Goal: Task Accomplishment & Management: Use online tool/utility

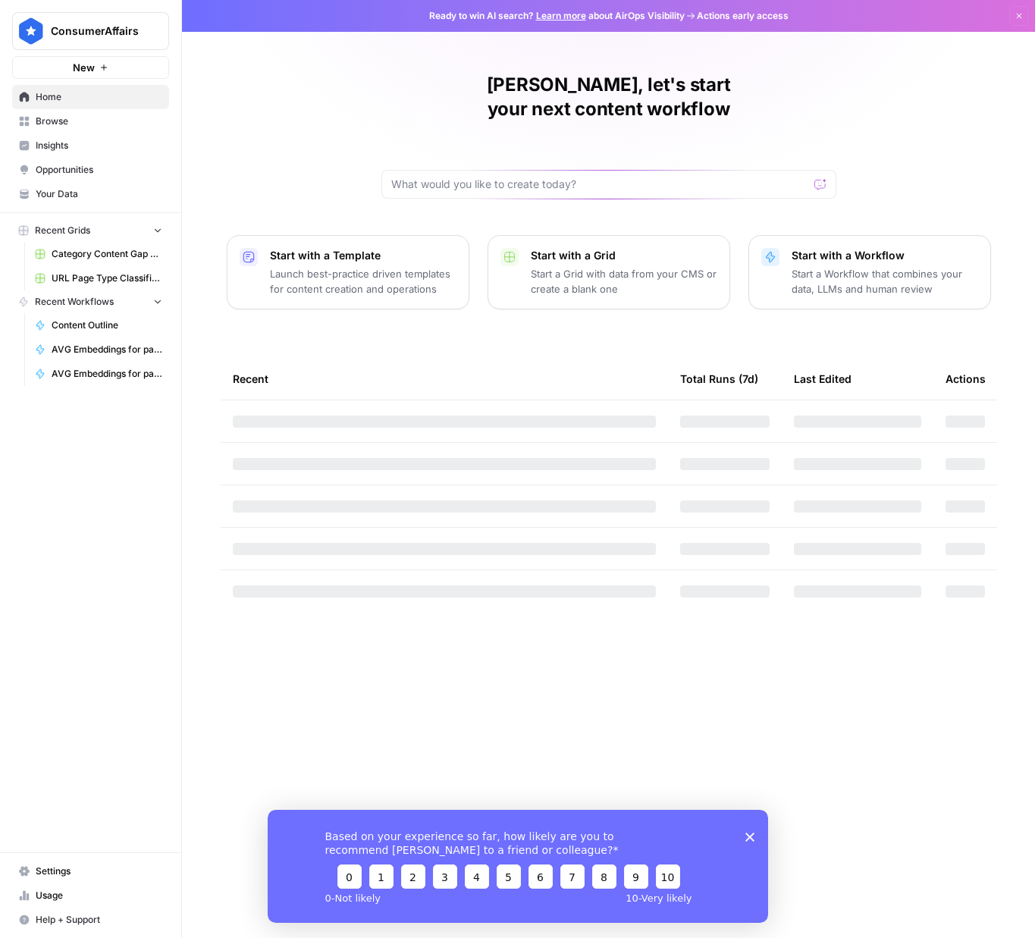
click at [74, 118] on span "Browse" at bounding box center [99, 122] width 127 height 14
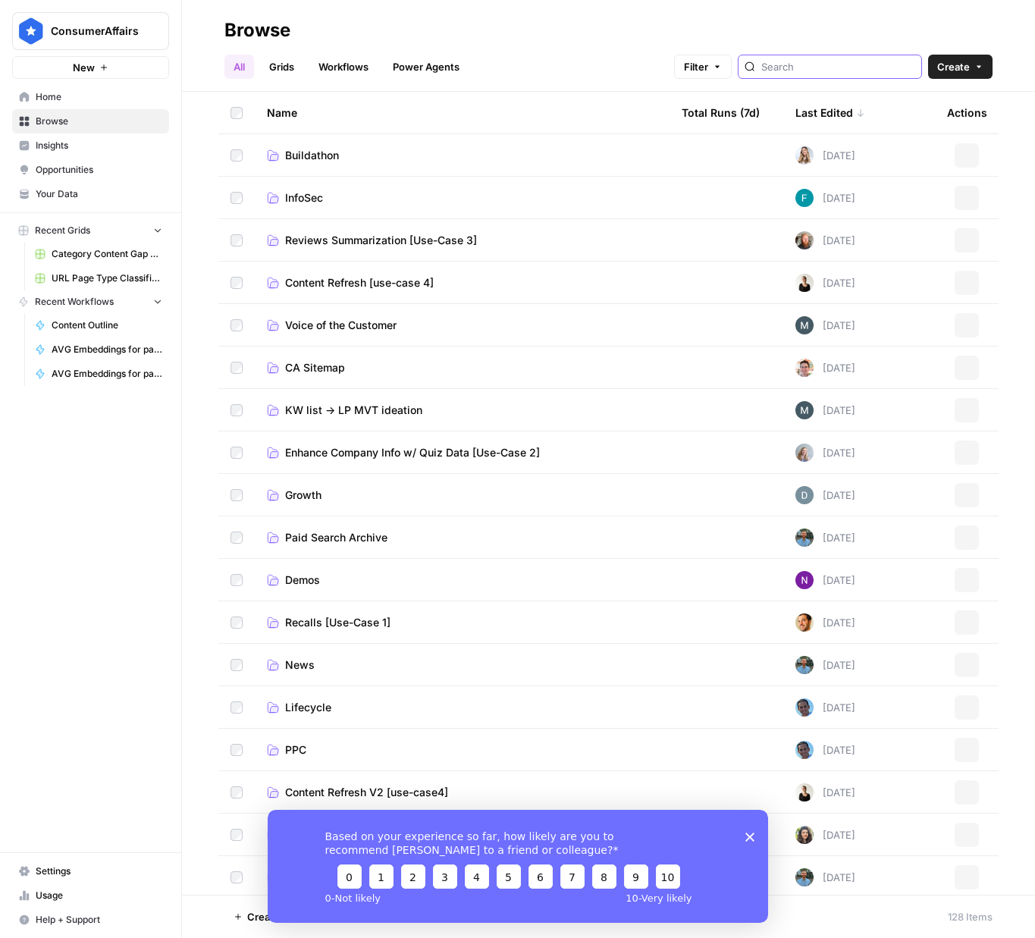
click at [803, 69] on input "search" at bounding box center [838, 66] width 154 height 15
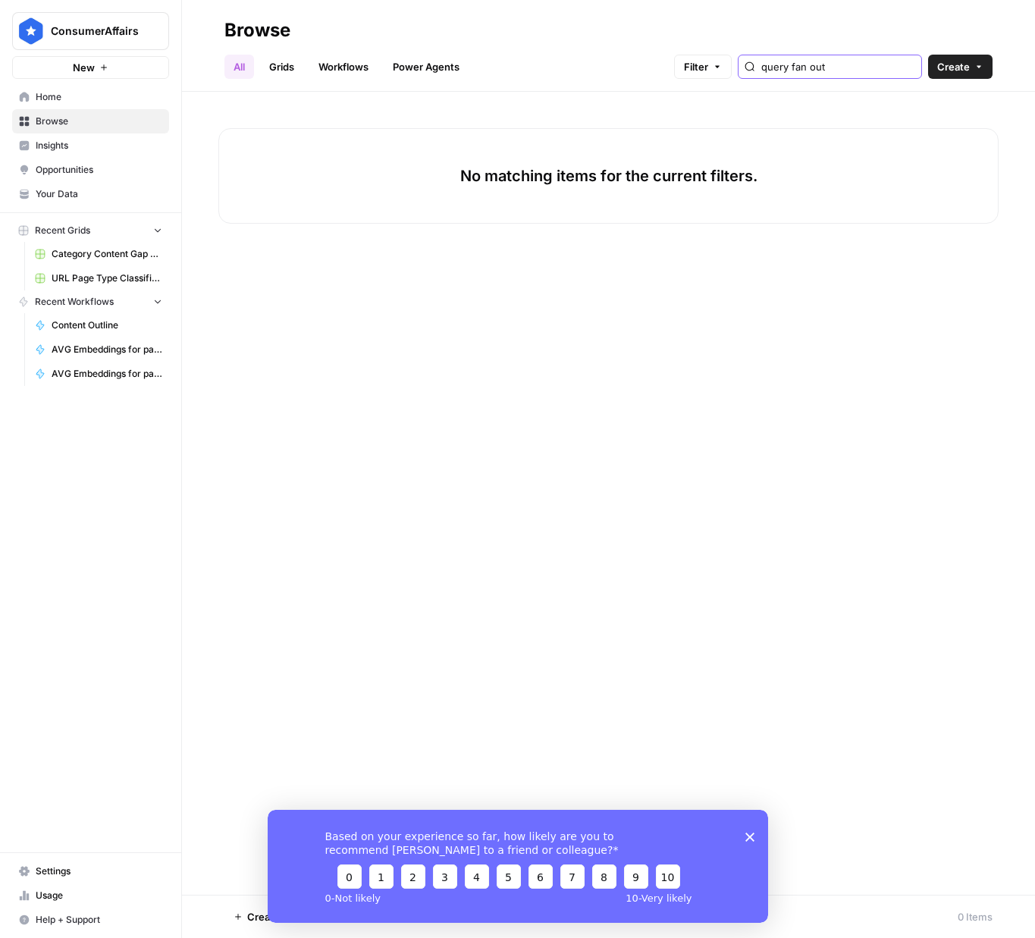
type input "query fan out"
click at [278, 68] on link "Grids" at bounding box center [281, 67] width 43 height 24
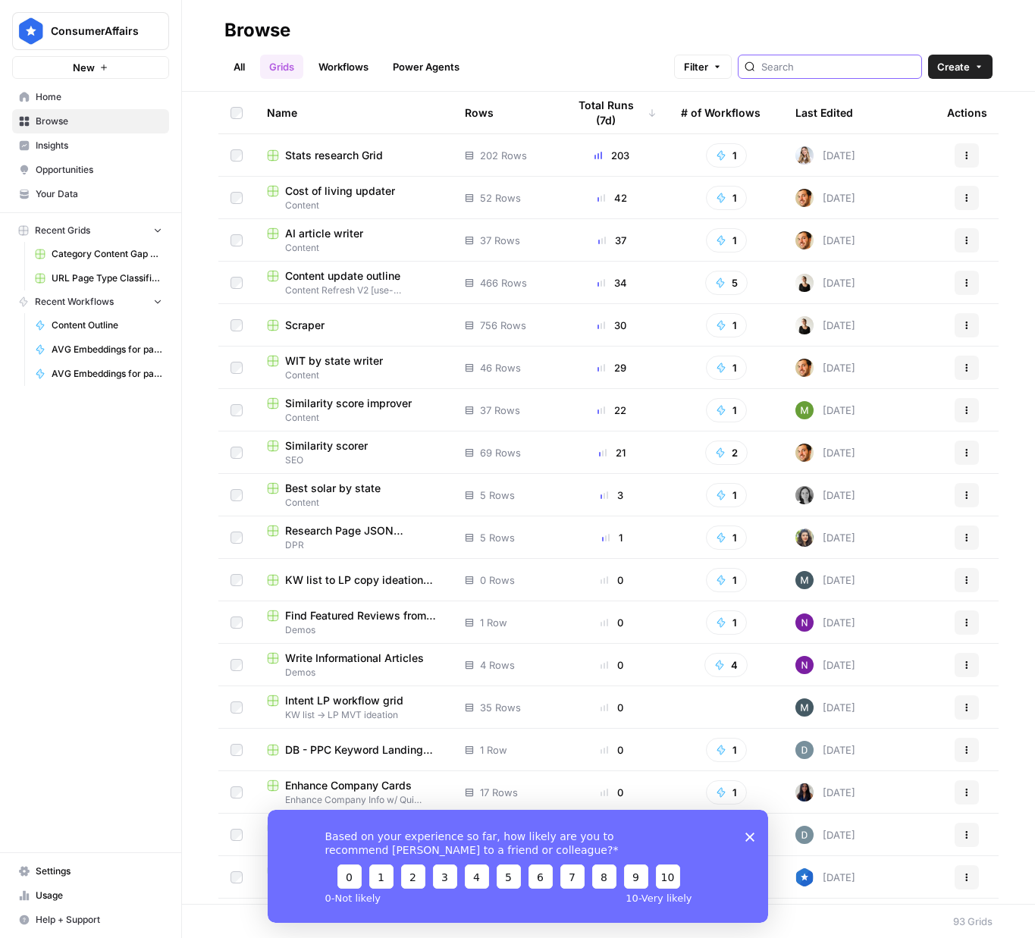
click at [821, 65] on input "search" at bounding box center [838, 66] width 154 height 15
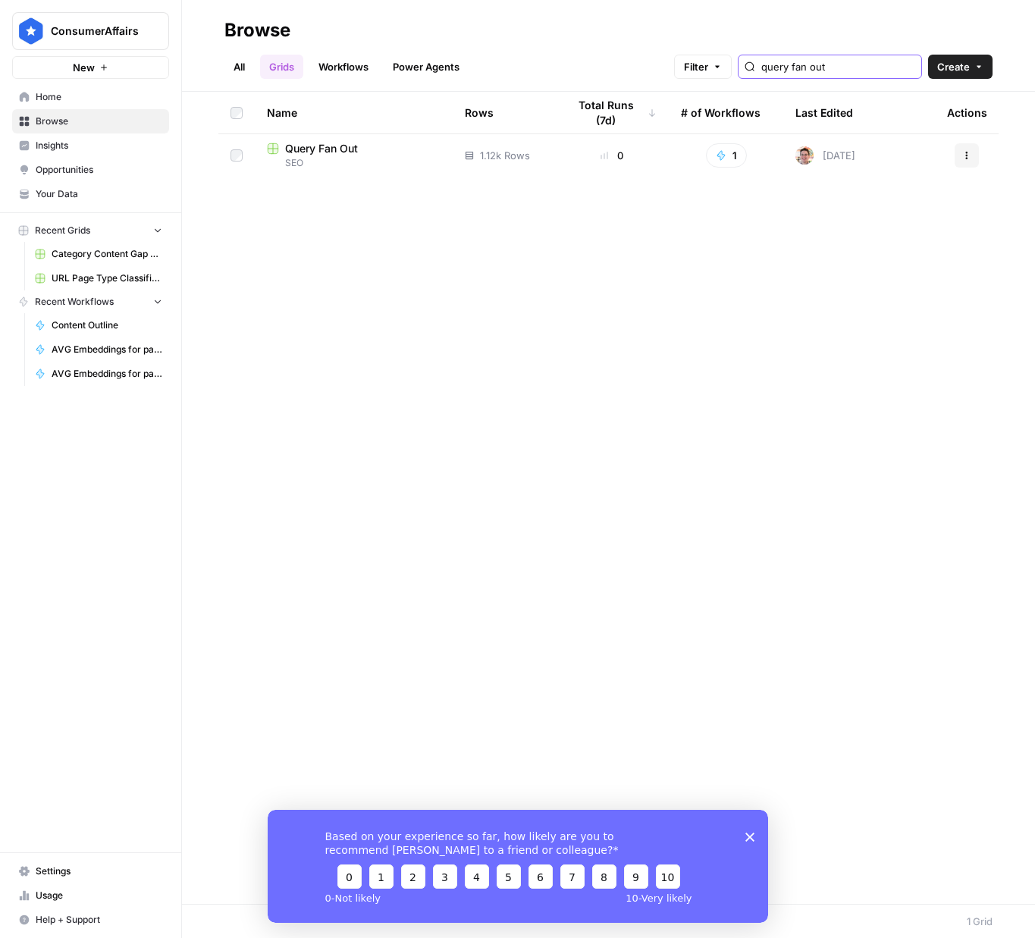
type input "query fan out"
click at [330, 155] on span "Query Fan Out" at bounding box center [321, 148] width 73 height 15
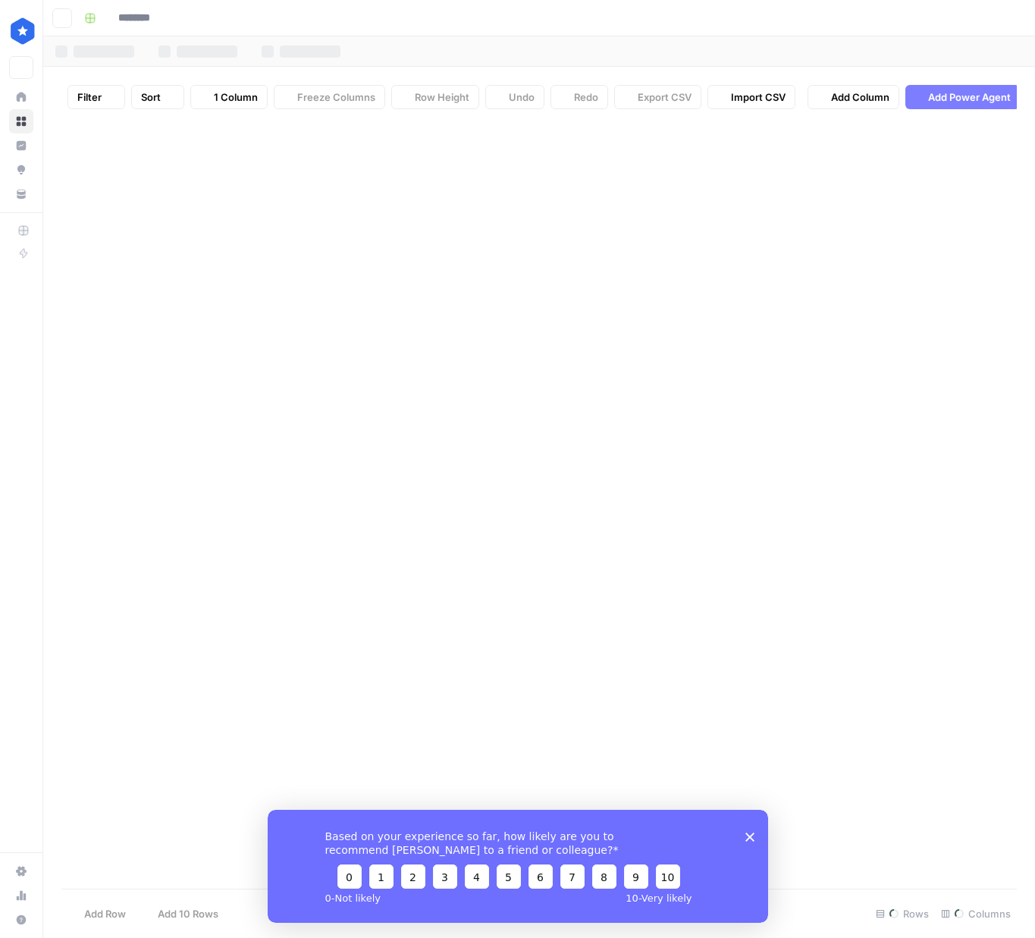
type input "**********"
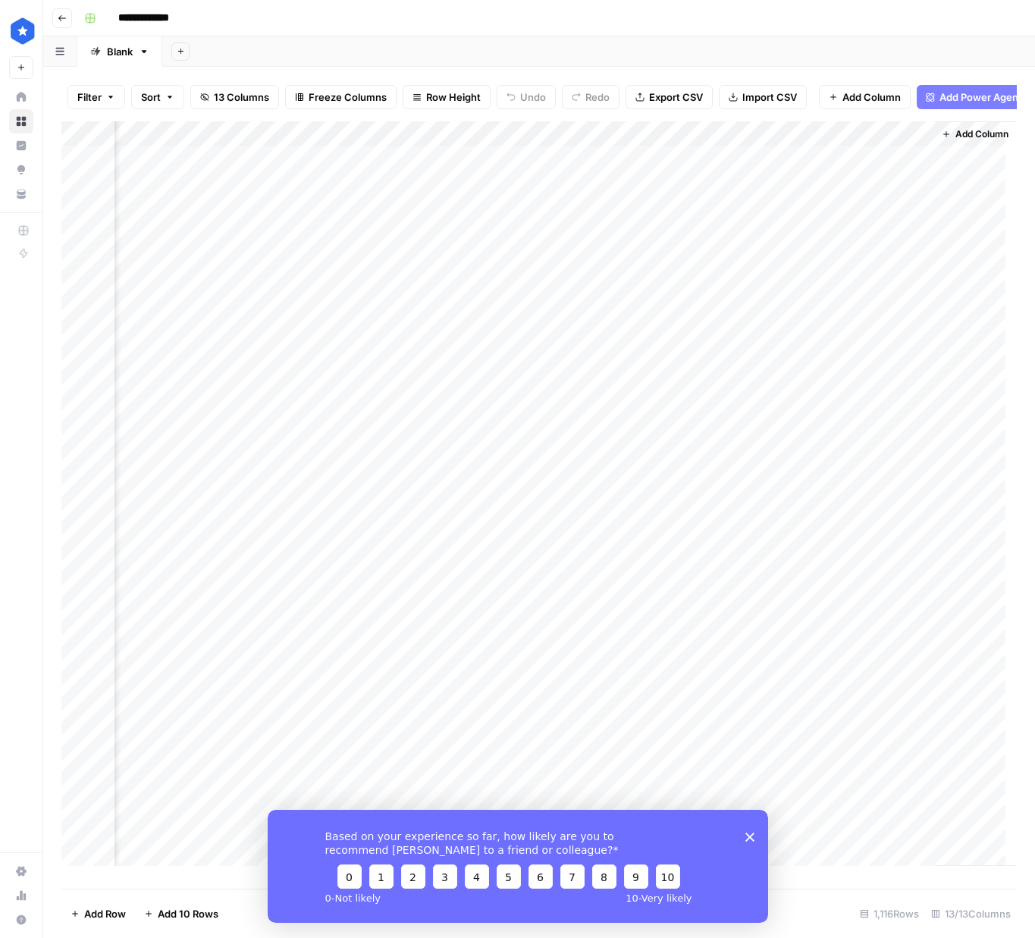
scroll to position [0, 969]
click at [750, 832] on icon "Close survey" at bounding box center [749, 836] width 9 height 9
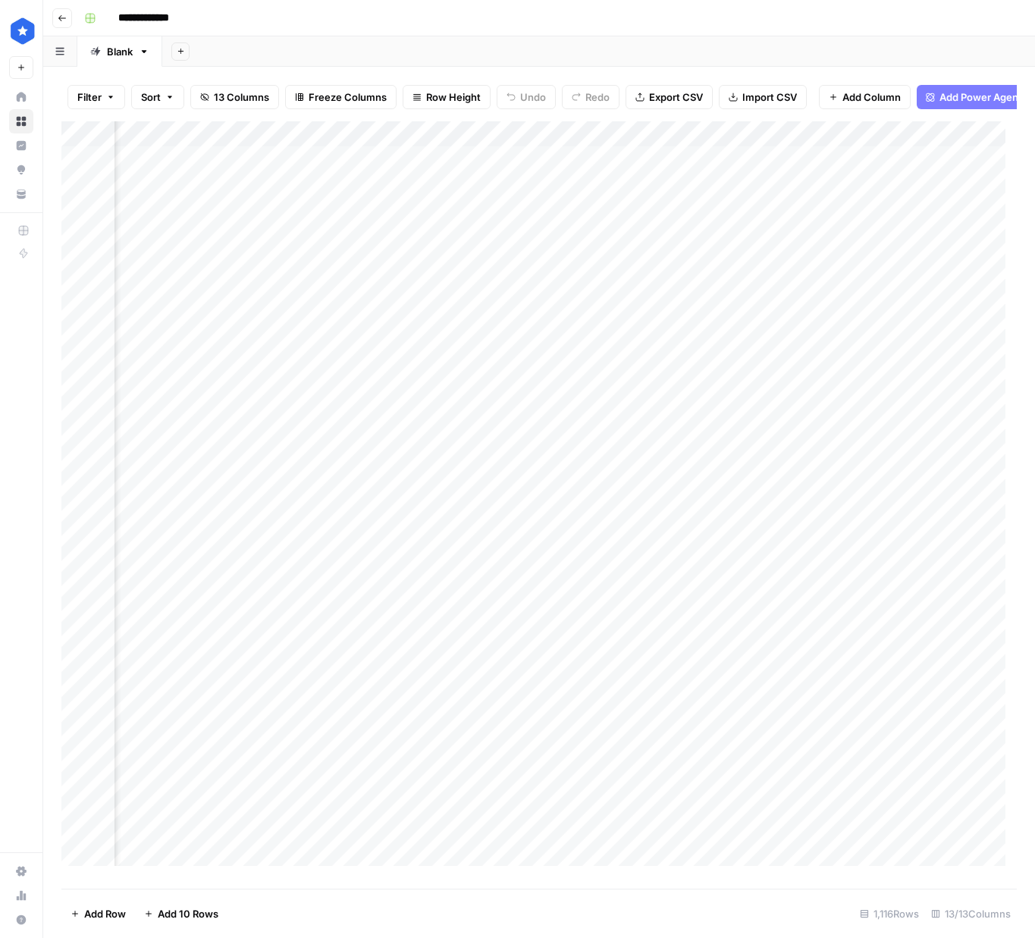
scroll to position [0, 595]
click at [290, 247] on div "Add Column" at bounding box center [539, 499] width 956 height 756
click at [322, 246] on div "Add Column" at bounding box center [539, 499] width 956 height 756
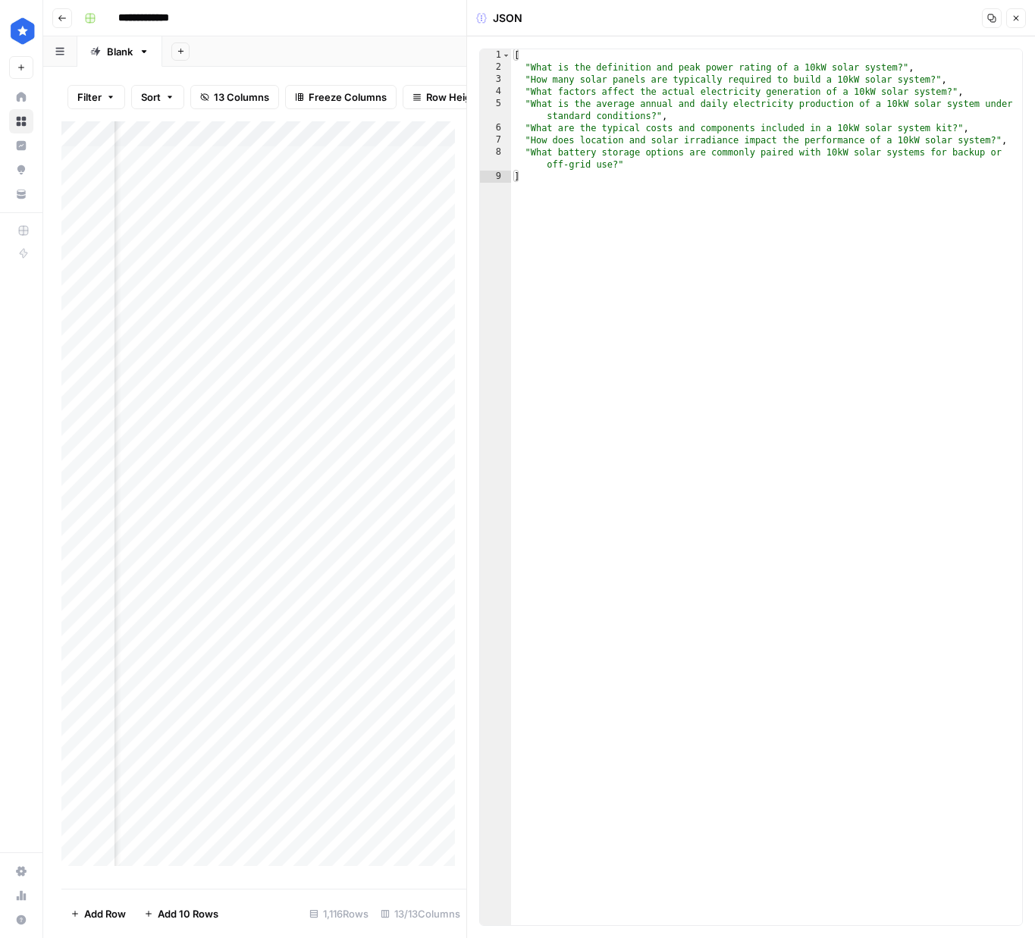
click at [1015, 18] on icon "button" at bounding box center [1016, 18] width 9 height 9
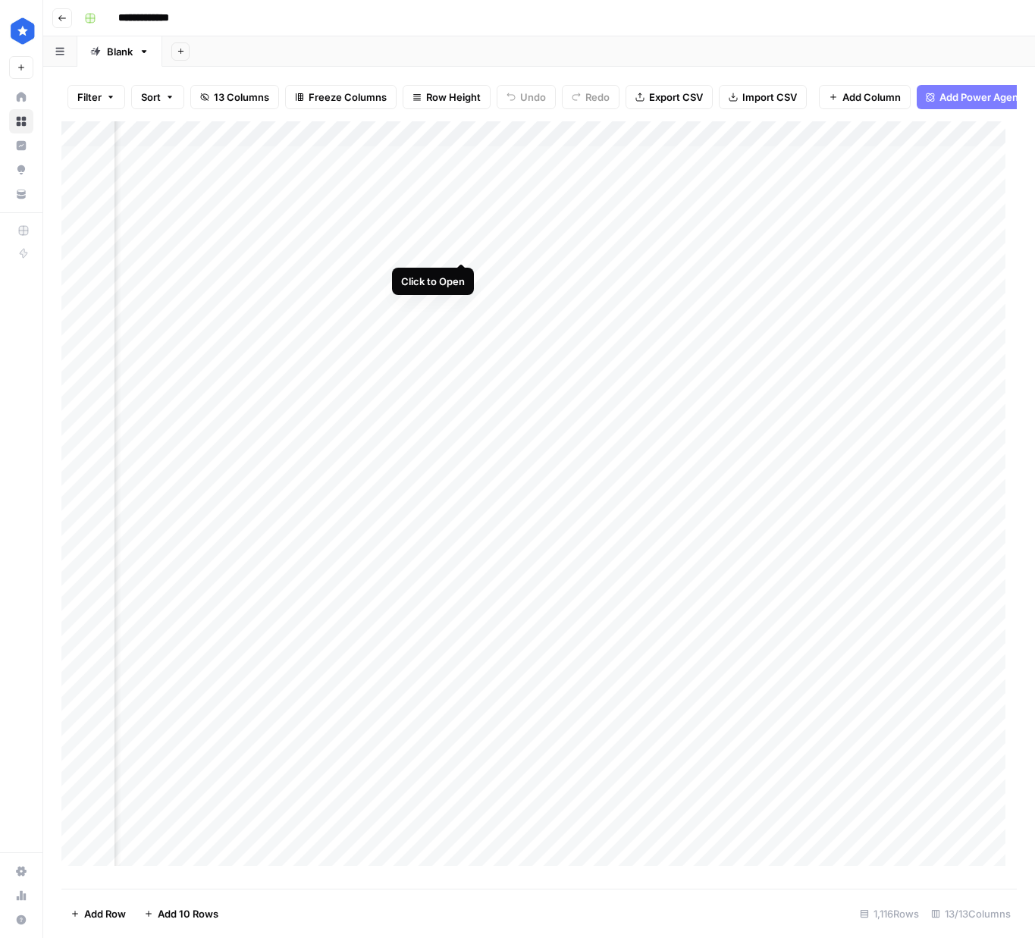
click at [463, 246] on div "Add Column" at bounding box center [539, 499] width 956 height 756
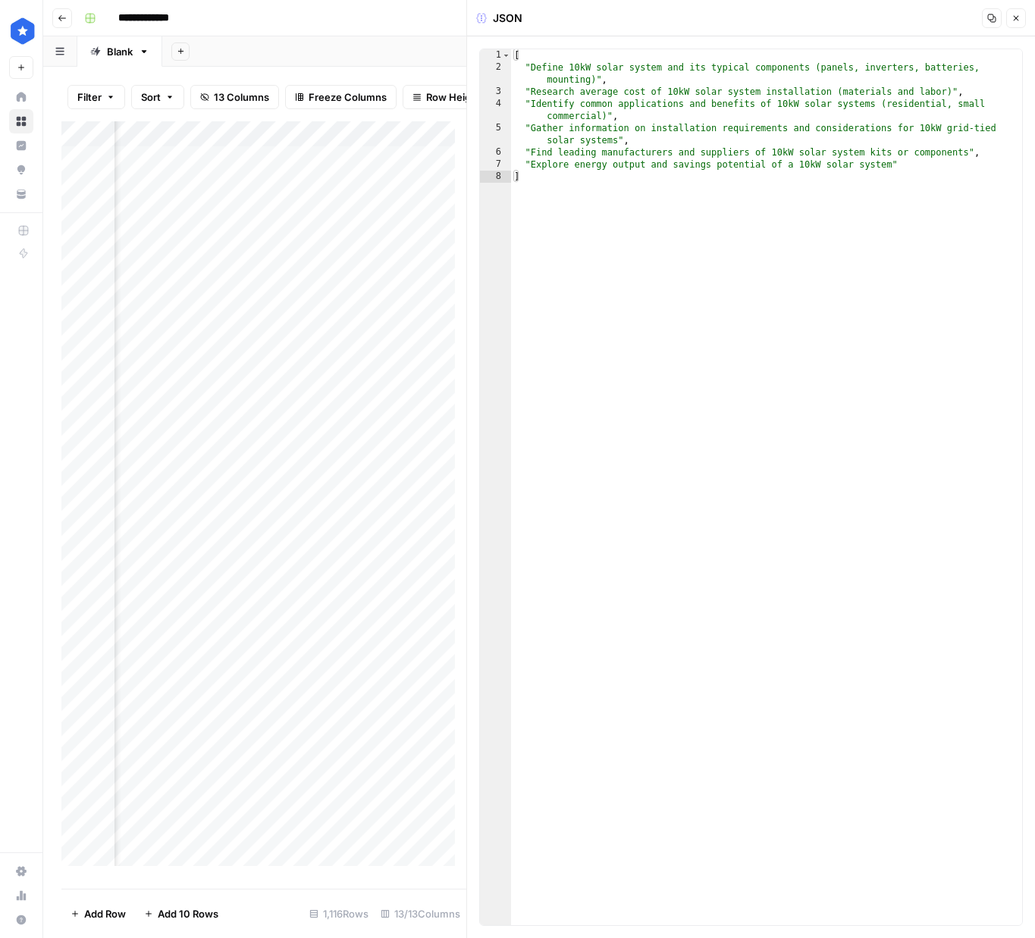
click at [1022, 12] on button "Close" at bounding box center [1016, 18] width 20 height 20
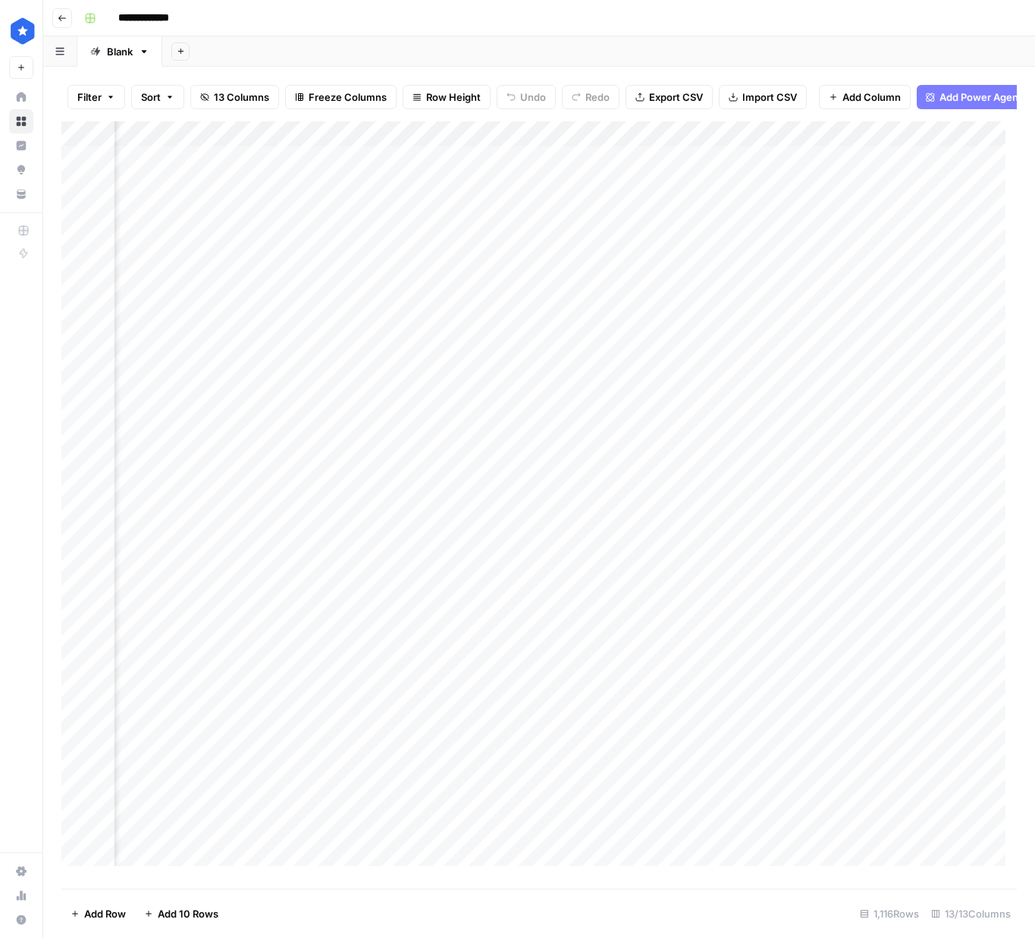
click at [538, 246] on div "Add Column" at bounding box center [539, 499] width 956 height 756
click at [557, 243] on div "Add Column" at bounding box center [539, 499] width 956 height 756
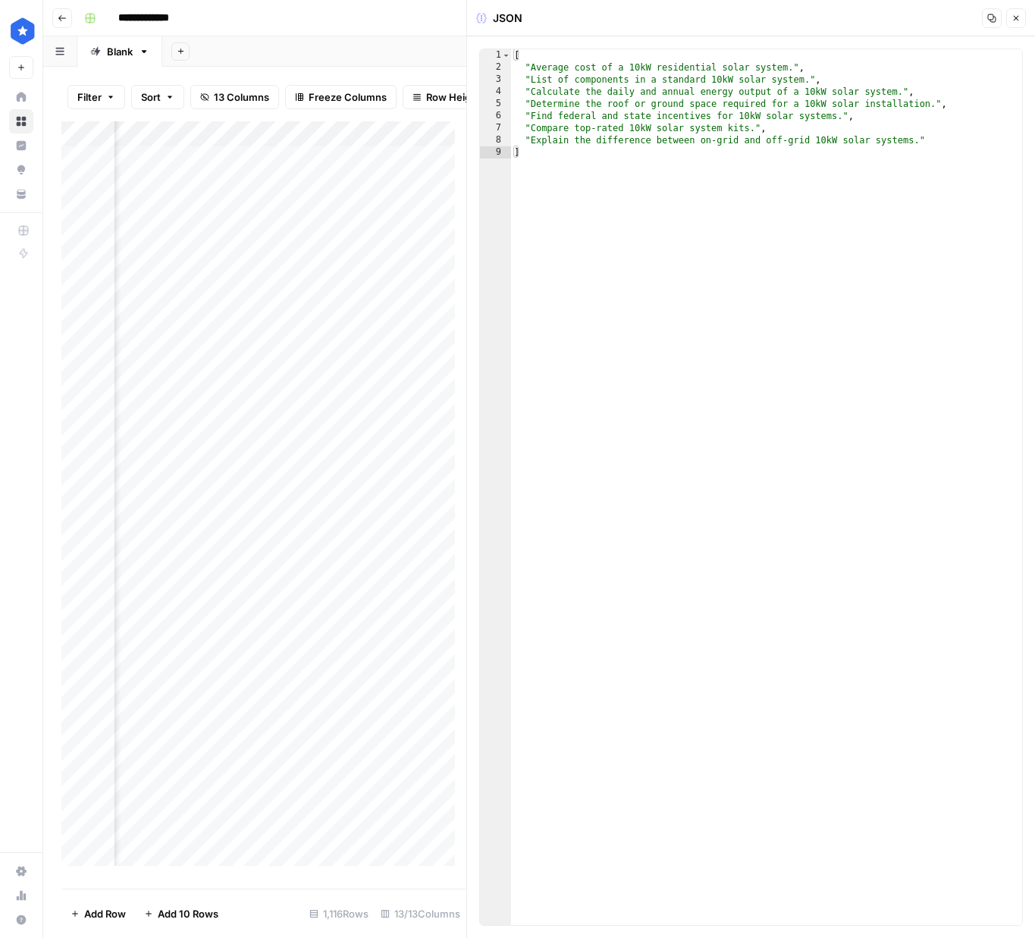
click at [1022, 21] on button "Close" at bounding box center [1016, 18] width 20 height 20
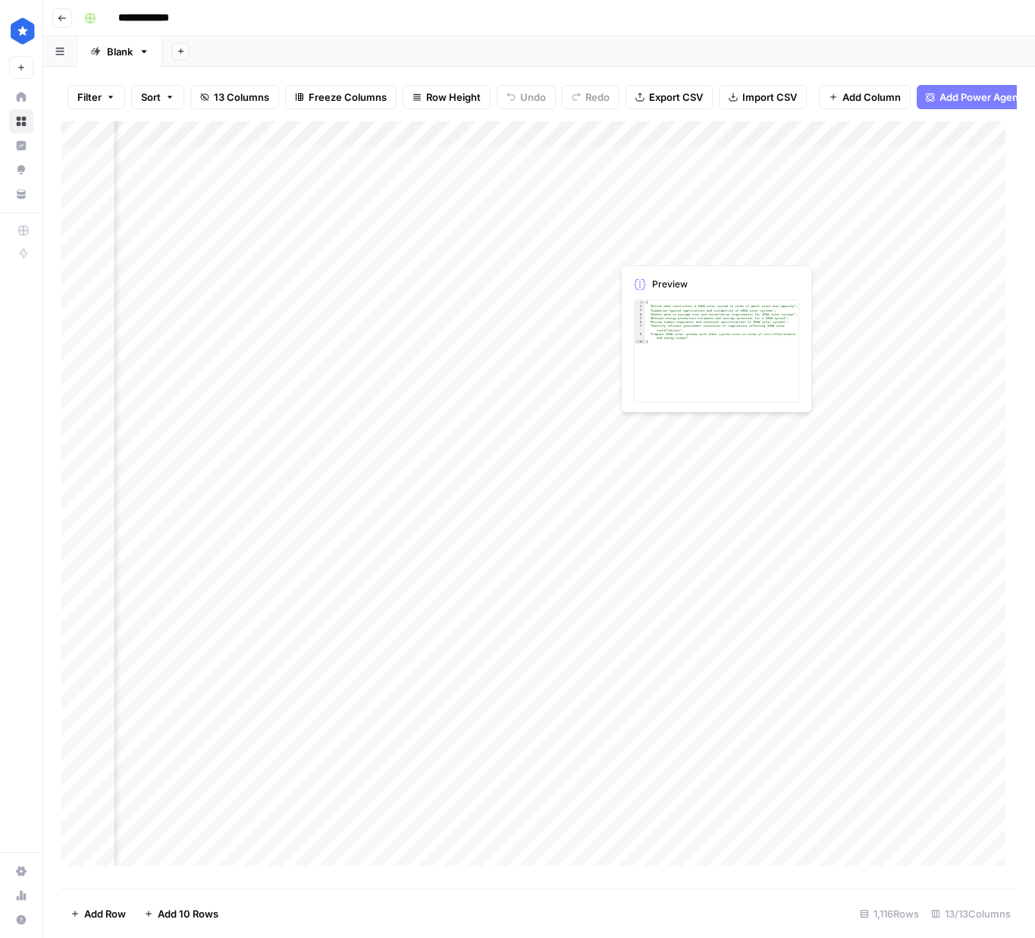
click at [653, 248] on div "Add Column" at bounding box center [539, 499] width 956 height 756
click at [739, 247] on div "Add Column" at bounding box center [539, 499] width 956 height 756
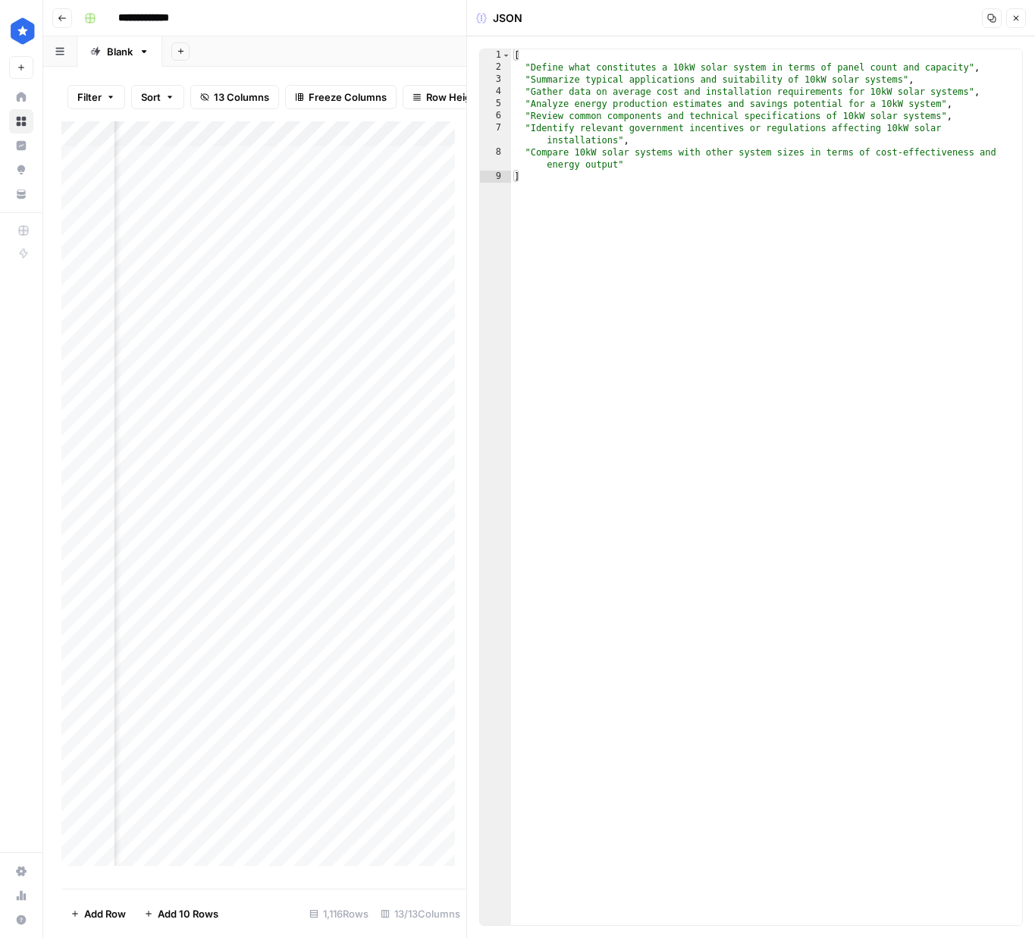
click at [1025, 18] on button "Close" at bounding box center [1016, 18] width 20 height 20
